Goal: Information Seeking & Learning: Learn about a topic

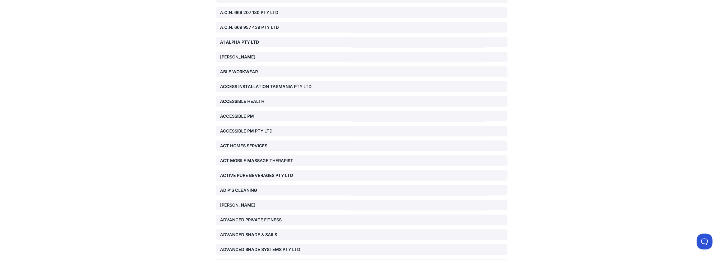
scroll to position [396, 0]
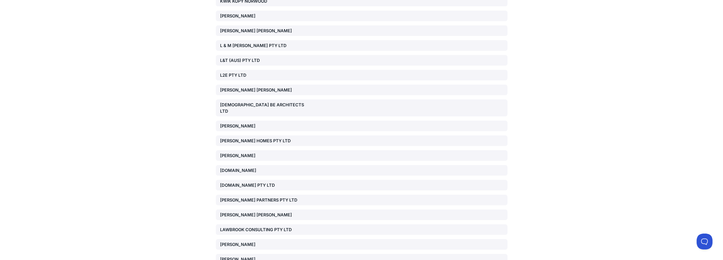
click at [266, 196] on div "[PERSON_NAME] PARTNERS PTY LTD" at bounding box center [266, 199] width 93 height 6
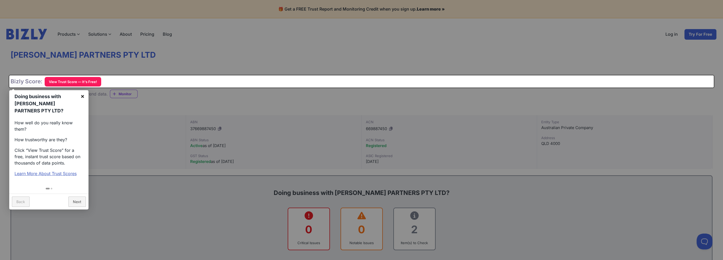
click at [85, 94] on link "×" at bounding box center [83, 96] width 12 height 12
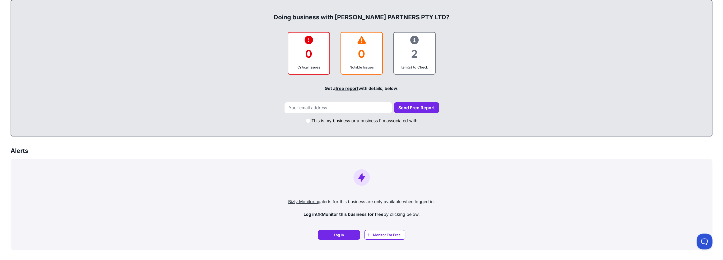
scroll to position [185, 0]
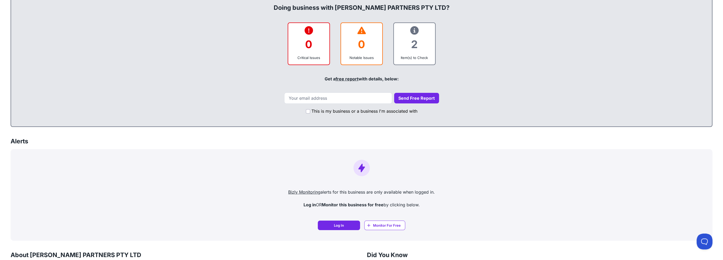
click at [415, 53] on div "2" at bounding box center [414, 44] width 33 height 21
click at [416, 31] on icon at bounding box center [414, 30] width 8 height 0
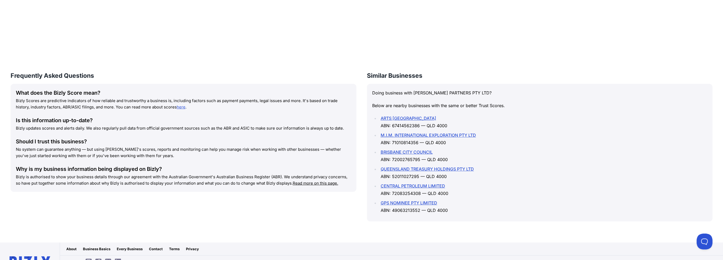
scroll to position [601, 0]
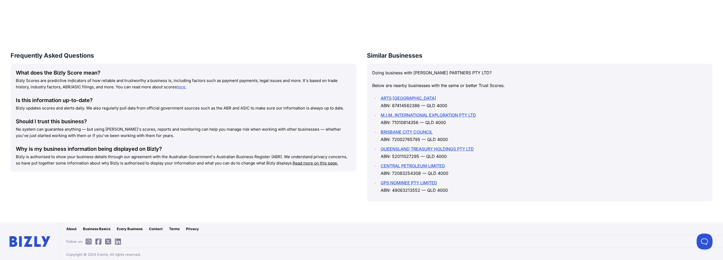
click at [515, 94] on li "ARTS QUEENSLAND ABN: 67414562386 — QLD 4000" at bounding box center [543, 101] width 328 height 15
click at [429, 72] on p "Doing business with LARREN DUKE PARTNERS PTY LTD?" at bounding box center [539, 72] width 335 height 7
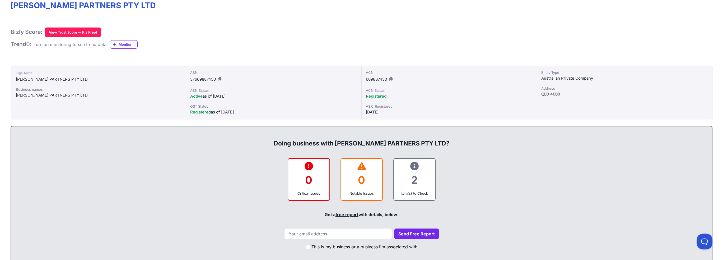
scroll to position [46, 0]
